Goal: Information Seeking & Learning: Learn about a topic

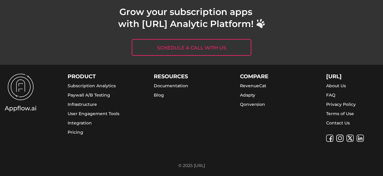
scroll to position [2393, 0]
click at [344, 86] on link "About Us" at bounding box center [336, 85] width 20 height 5
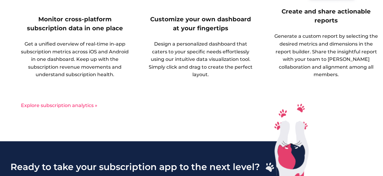
scroll to position [0, 0]
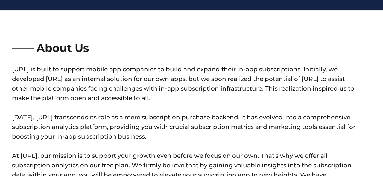
scroll to position [425, 0]
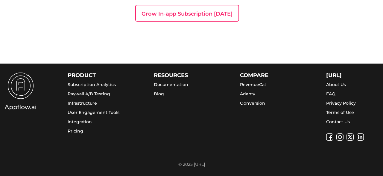
click at [357, 135] on div at bounding box center [356, 136] width 60 height 7
click at [357, 134] on img at bounding box center [360, 136] width 7 height 7
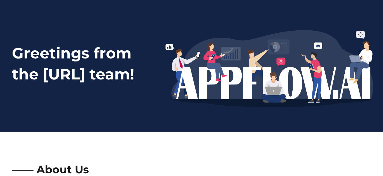
scroll to position [0, 0]
